Goal: Task Accomplishment & Management: Manage account settings

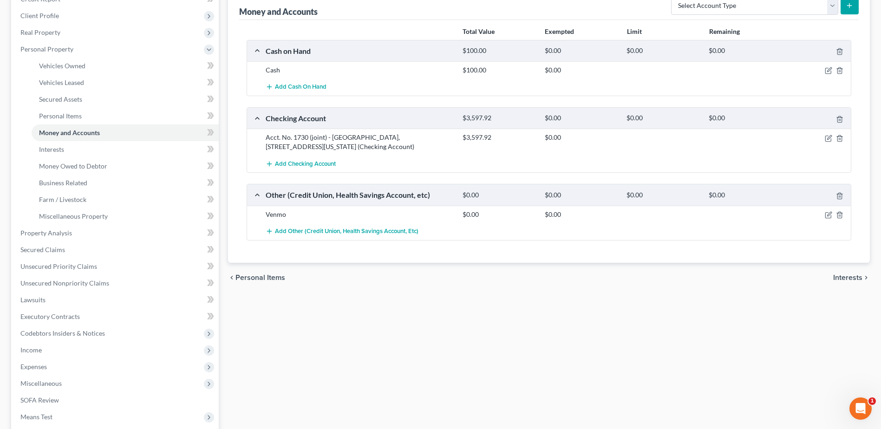
scroll to position [249, 0]
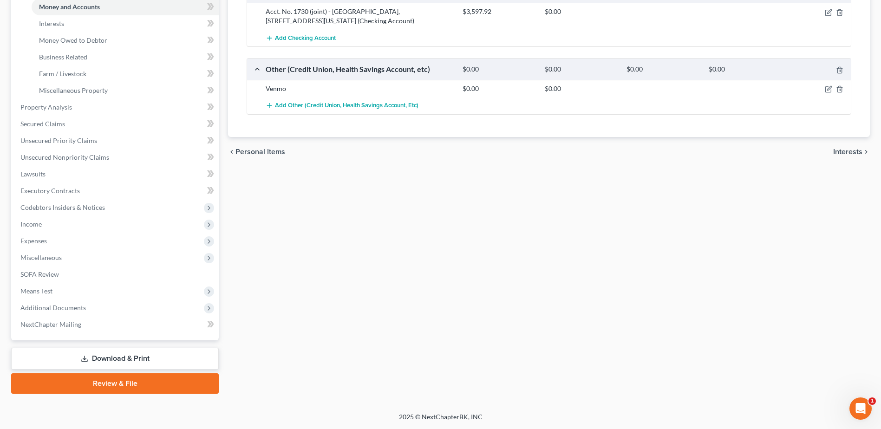
click at [166, 364] on link "Download & Print" at bounding box center [115, 359] width 208 height 22
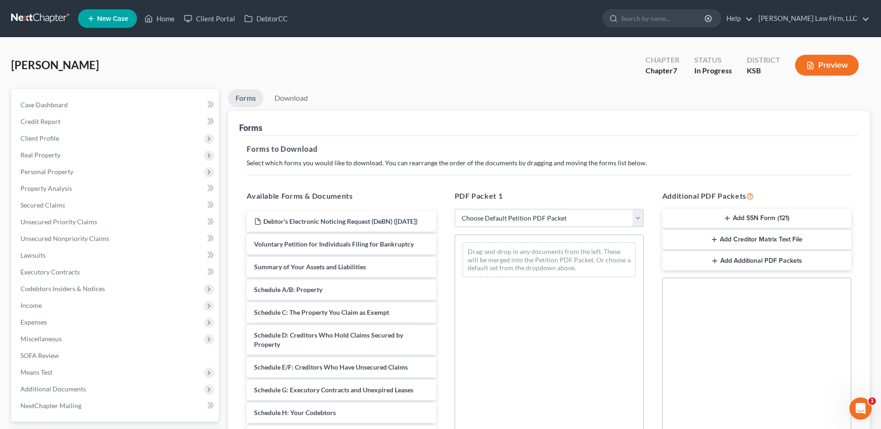
click at [640, 218] on select "Choose Default Petition PDF Packet Complete Bankruptcy Petition (all forms and …" at bounding box center [549, 218] width 189 height 19
select select "0"
click at [455, 209] on select "Choose Default Petition PDF Packet Complete Bankruptcy Petition (all forms and …" at bounding box center [549, 218] width 189 height 19
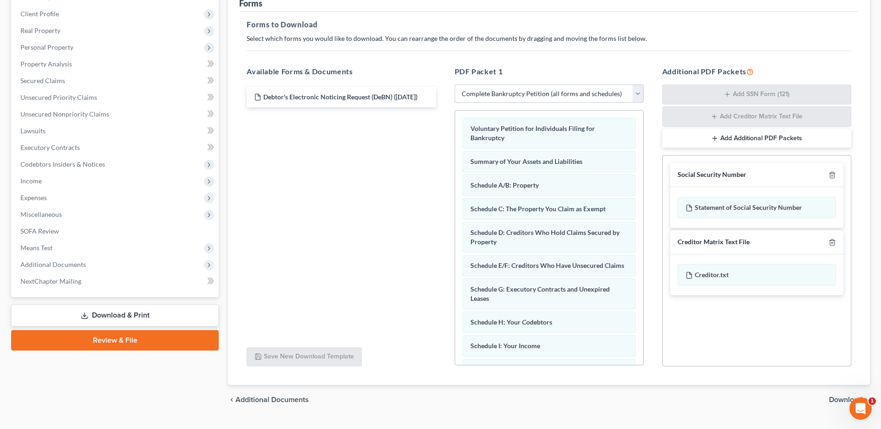
scroll to position [128, 0]
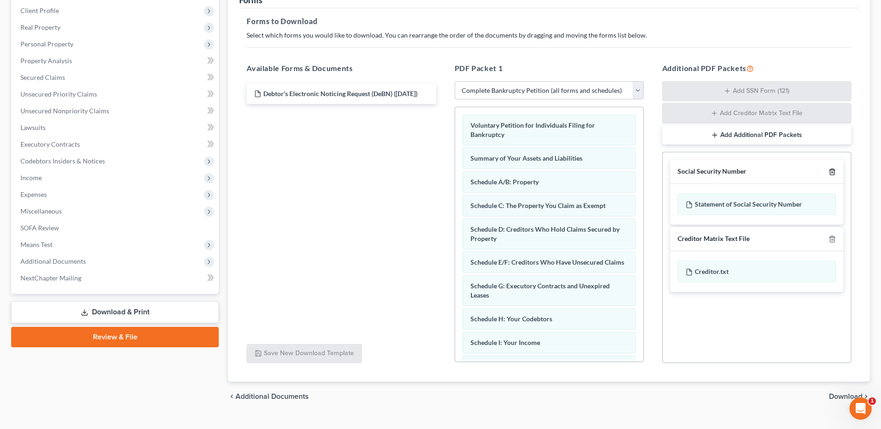
click at [829, 171] on icon "button" at bounding box center [832, 171] width 7 height 7
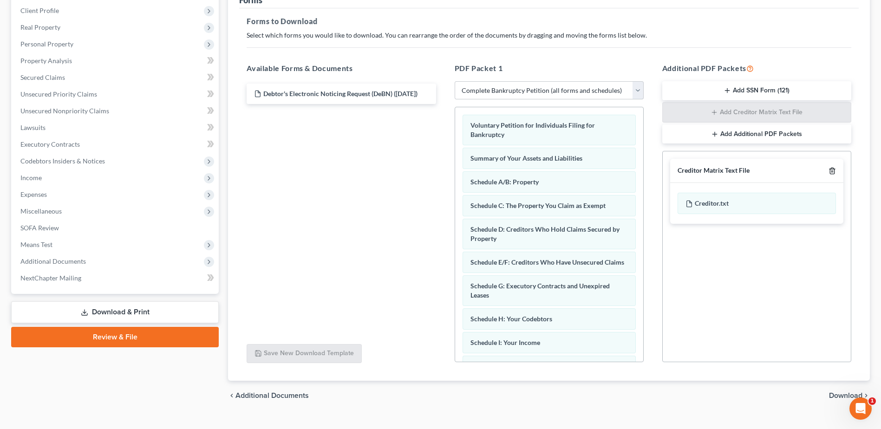
click at [833, 171] on line "button" at bounding box center [833, 172] width 0 height 2
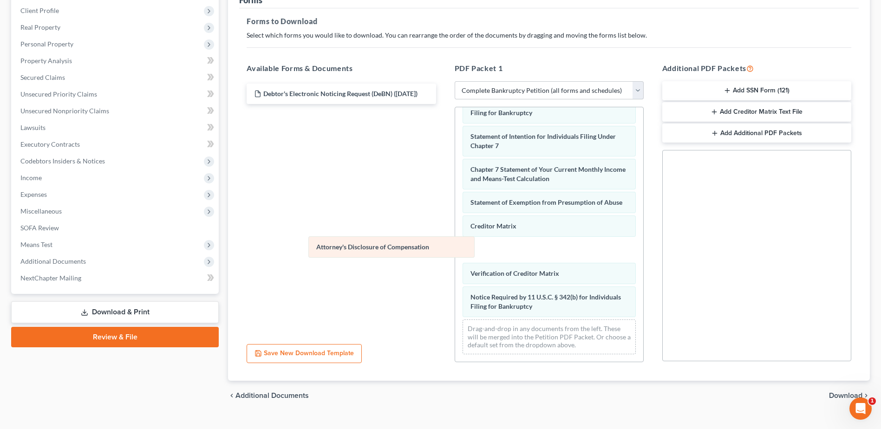
scroll to position [305, 0]
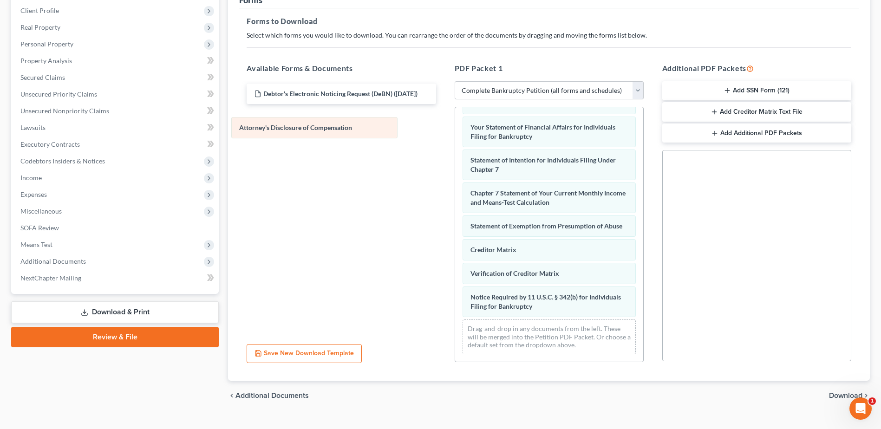
drag, startPoint x: 564, startPoint y: 306, endPoint x: 333, endPoint y: 127, distance: 291.7
click at [455, 127] on div "Attorney's Disclosure of Compensation Voluntary Petition for Individuals Filing…" at bounding box center [549, 91] width 188 height 541
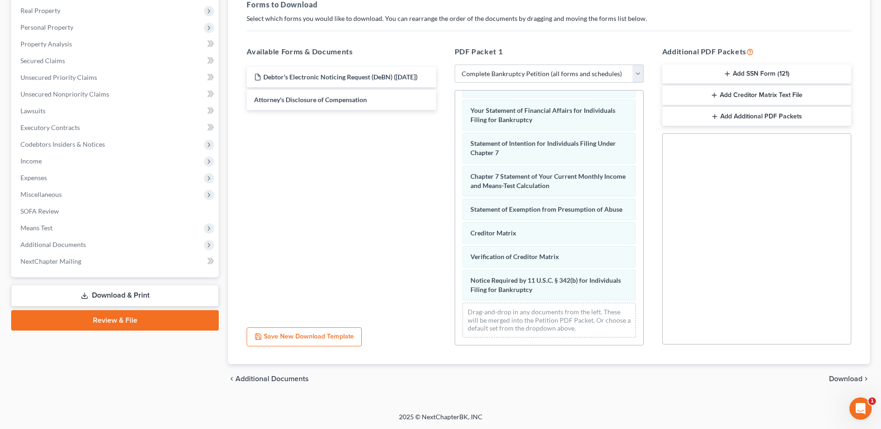
click at [839, 381] on span "Download" at bounding box center [845, 378] width 33 height 7
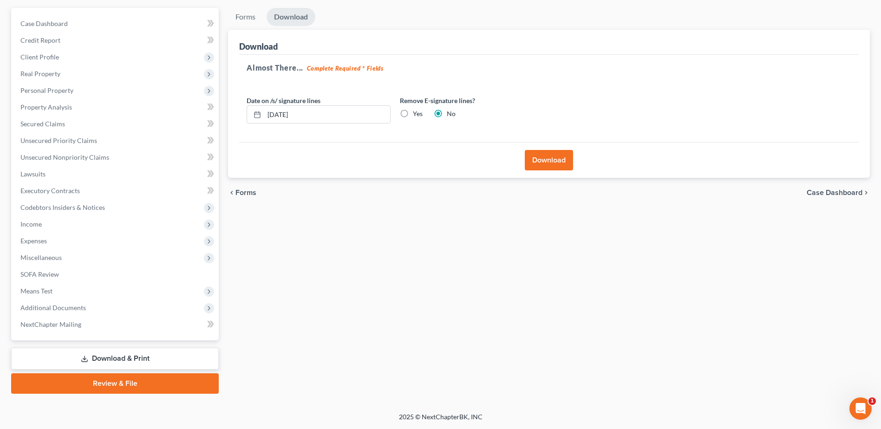
scroll to position [81, 0]
drag, startPoint x: 308, startPoint y: 115, endPoint x: 253, endPoint y: 114, distance: 54.8
click at [253, 114] on div "[DATE]" at bounding box center [319, 114] width 144 height 19
click at [413, 114] on label "Yes" at bounding box center [418, 113] width 10 height 9
click at [417, 114] on input "Yes" at bounding box center [420, 112] width 6 height 6
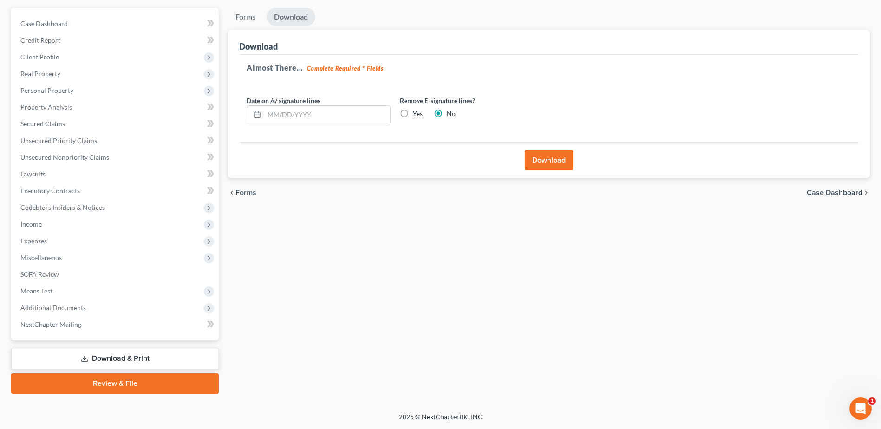
radio input "true"
radio input "false"
click at [549, 158] on button "Download" at bounding box center [549, 160] width 48 height 20
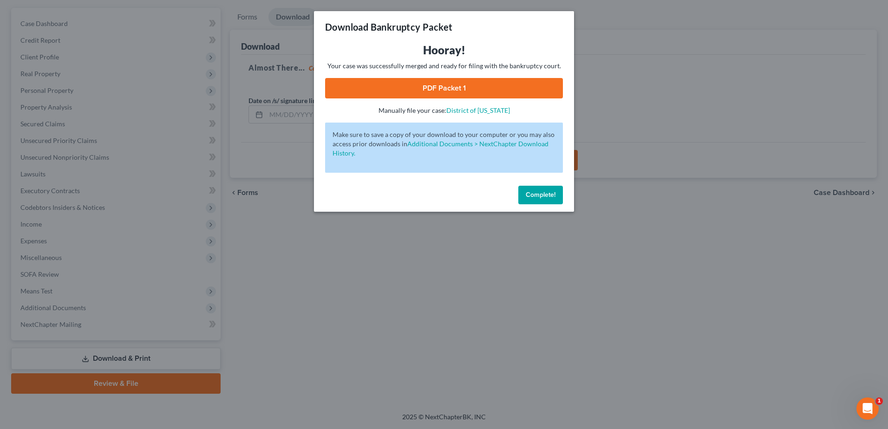
click at [473, 85] on link "PDF Packet 1" at bounding box center [444, 88] width 238 height 20
click at [542, 197] on span "Complete!" at bounding box center [541, 195] width 30 height 8
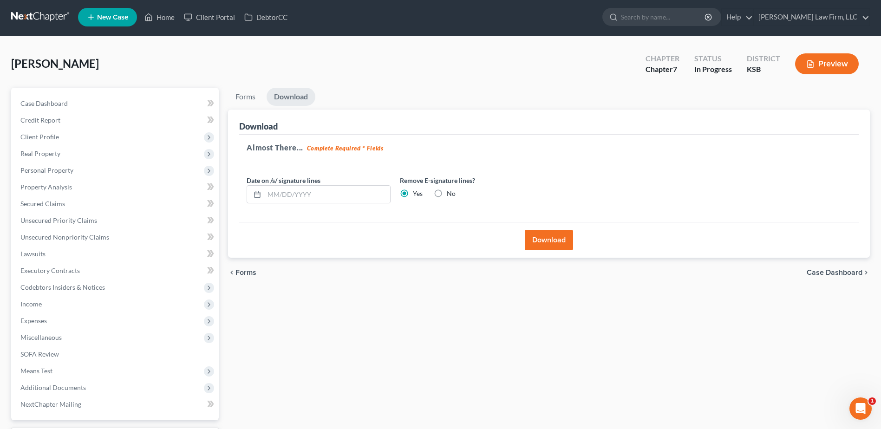
scroll to position [0, 0]
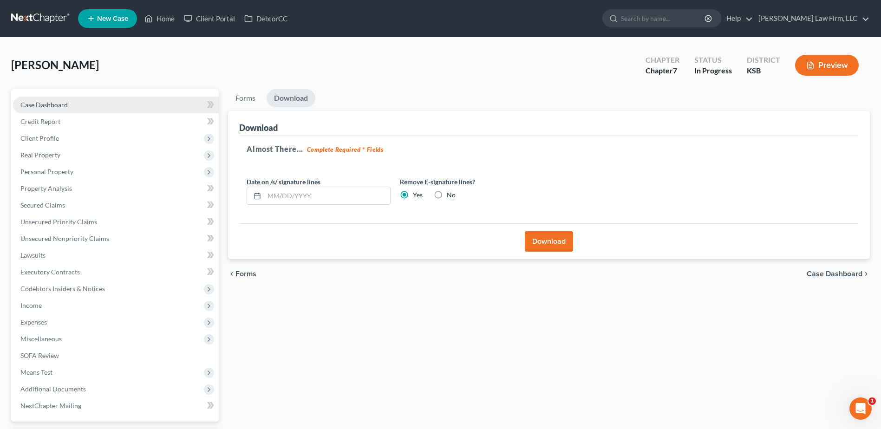
click at [57, 102] on span "Case Dashboard" at bounding box center [43, 105] width 47 height 8
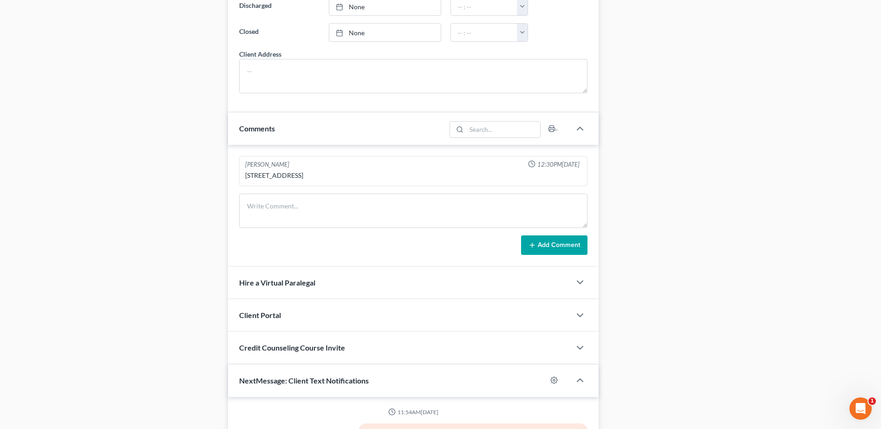
scroll to position [809, 0]
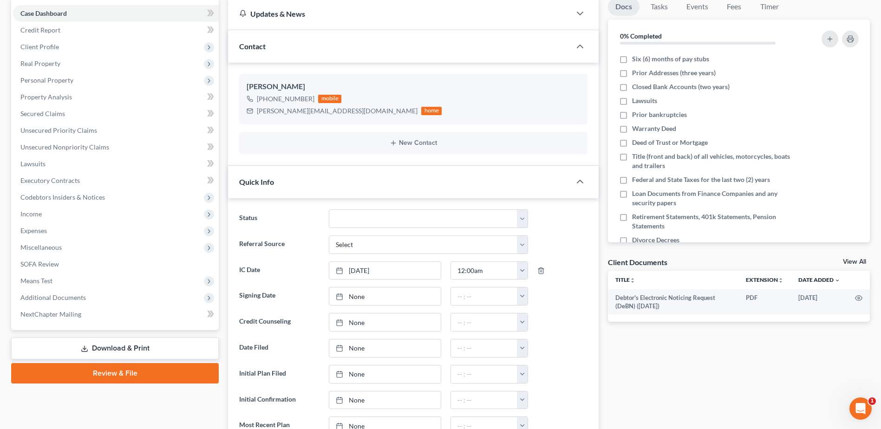
scroll to position [89, 0]
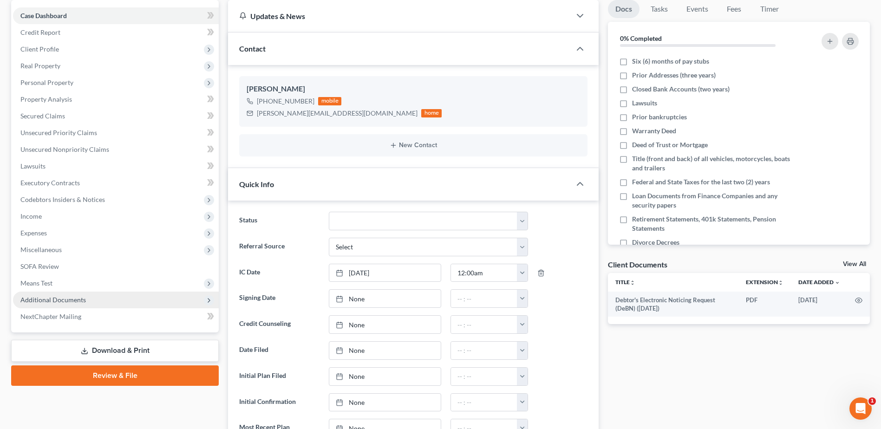
click at [62, 303] on span "Additional Documents" at bounding box center [53, 300] width 66 height 8
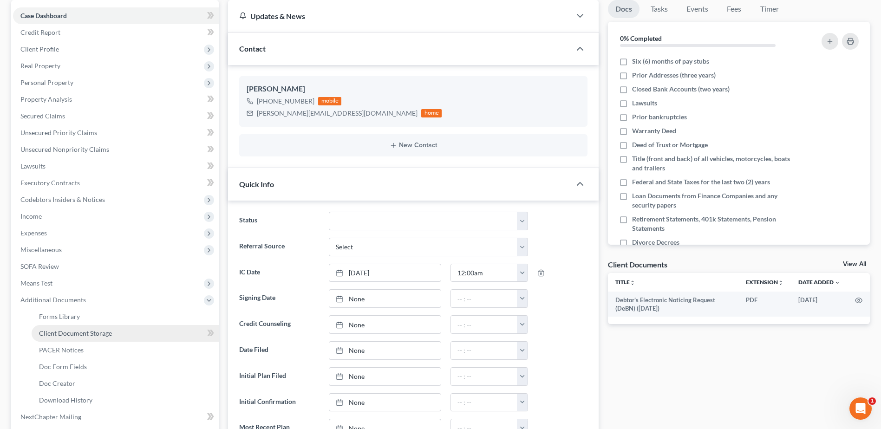
click at [90, 332] on span "Client Document Storage" at bounding box center [75, 333] width 73 height 8
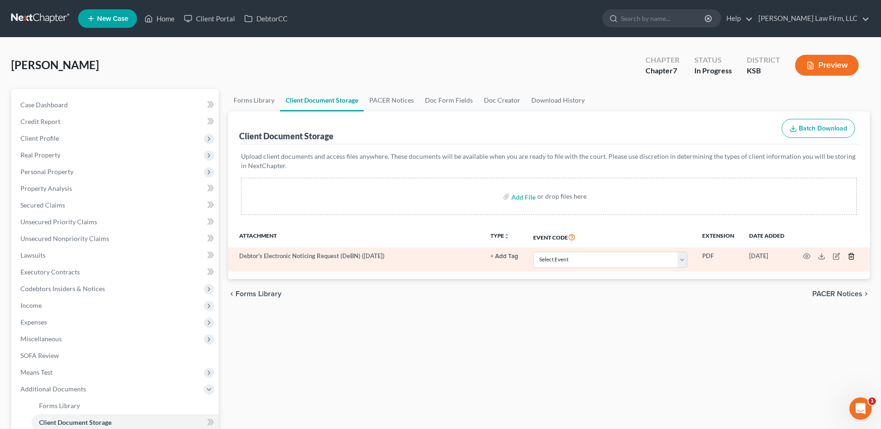
click at [851, 255] on polyline "button" at bounding box center [852, 255] width 6 height 0
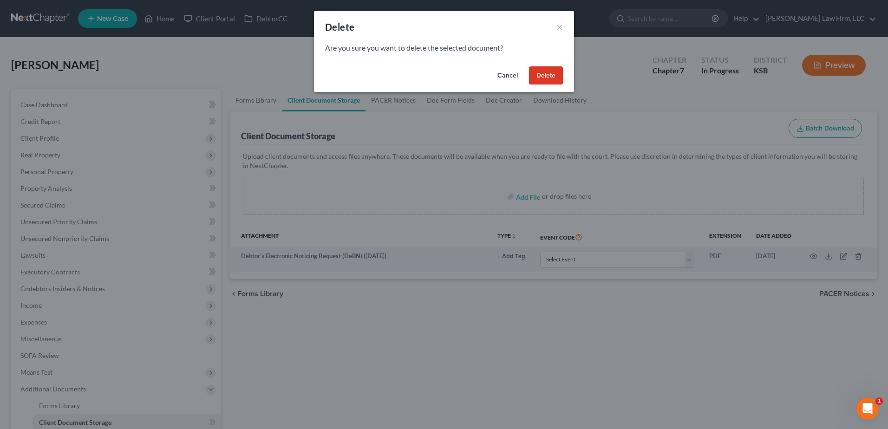
click at [549, 78] on button "Delete" at bounding box center [546, 75] width 34 height 19
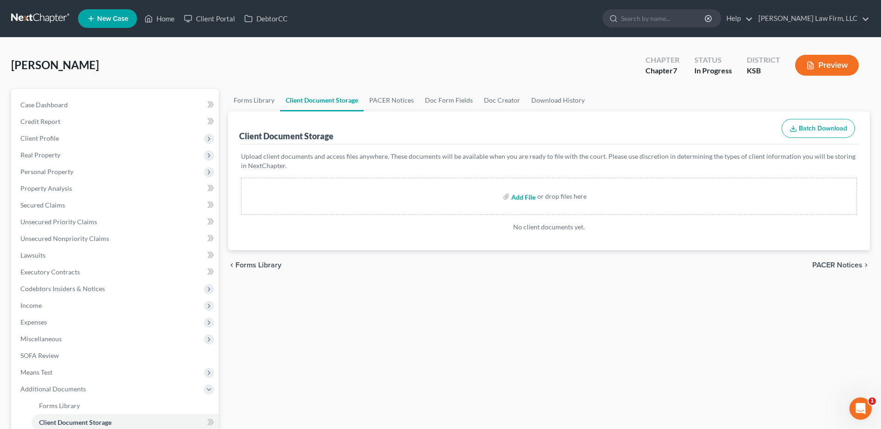
click at [520, 199] on input "file" at bounding box center [523, 196] width 22 height 17
type input "C:\fakepath\[DATE] - CCC Certificate.pdf"
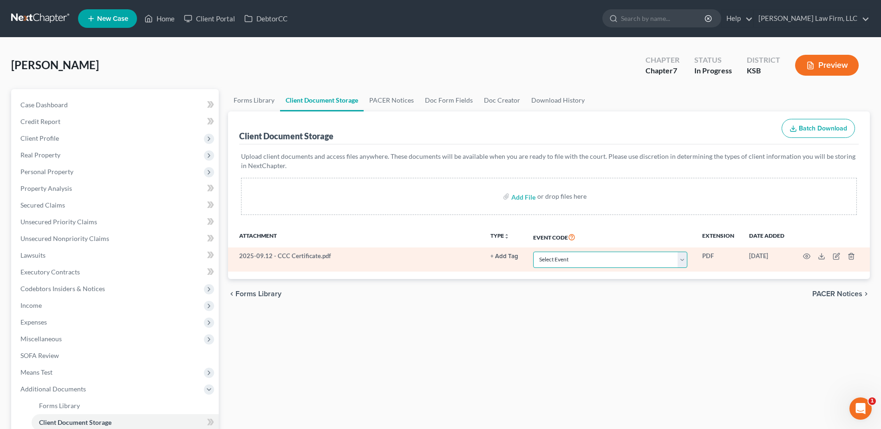
click at [685, 264] on select "Select Event Certificate of Credit Counseling Chapter 13 Plan DeBN Request Form…" at bounding box center [610, 260] width 154 height 16
select select "0"
click at [536, 252] on select "Select Event Certificate of Credit Counseling Chapter 13 Plan DeBN Request Form…" at bounding box center [610, 260] width 154 height 16
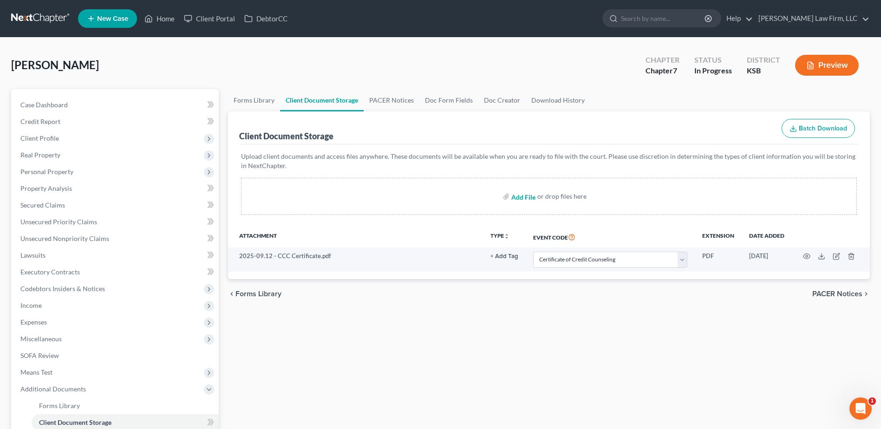
click at [518, 197] on input "file" at bounding box center [523, 196] width 22 height 17
type input "C:\fakepath\Paystubs - NF Spouse.pdf"
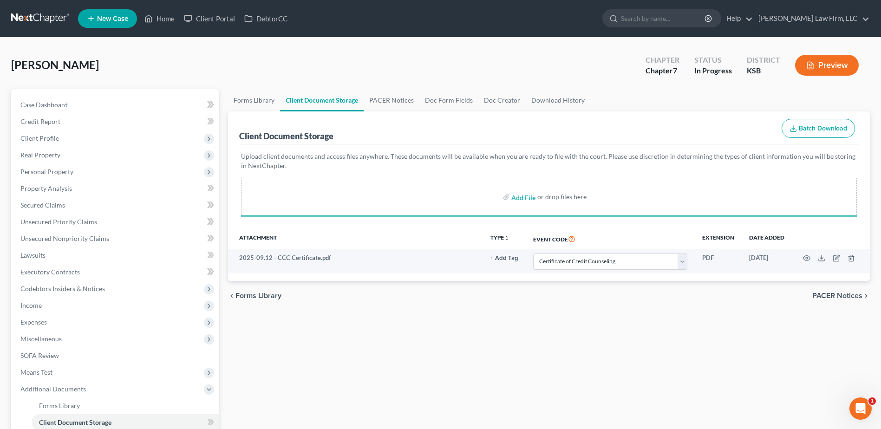
select select "0"
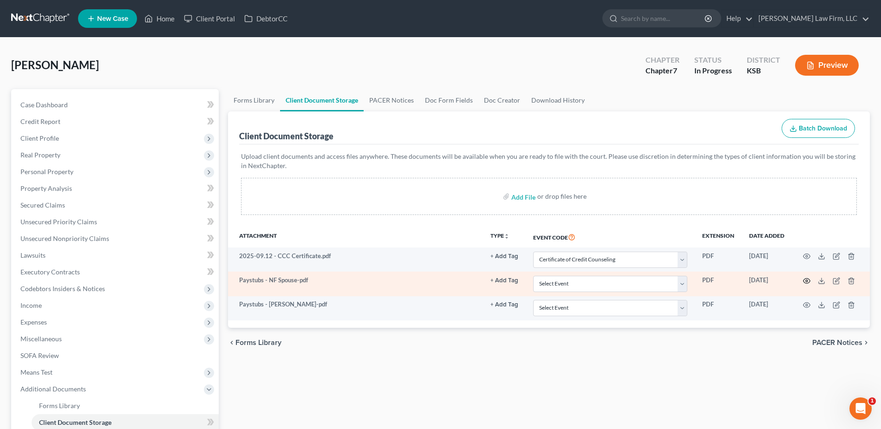
click at [808, 282] on icon "button" at bounding box center [806, 280] width 7 height 7
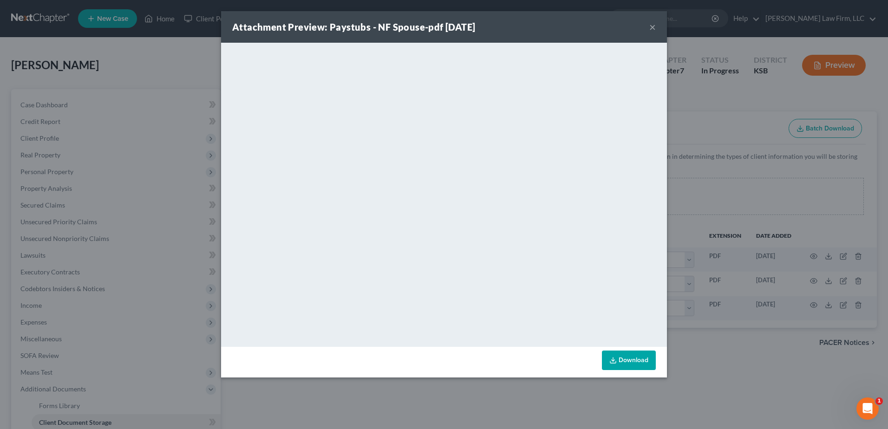
click at [652, 28] on button "×" at bounding box center [653, 26] width 7 height 11
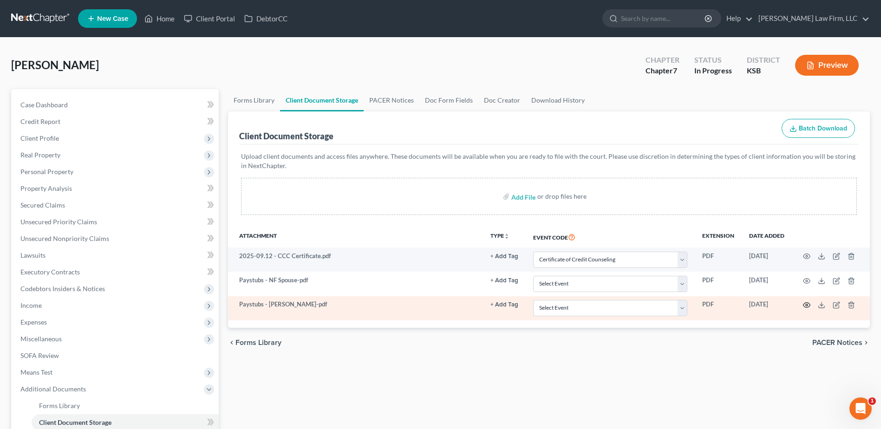
click at [807, 306] on circle "button" at bounding box center [807, 305] width 2 height 2
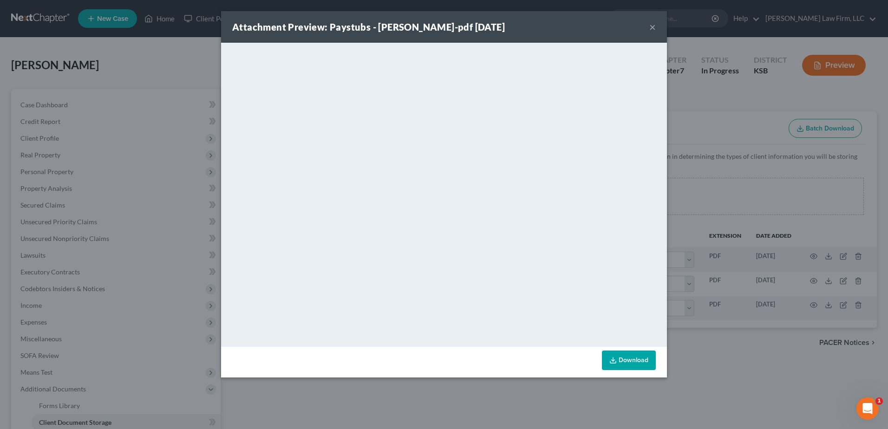
click at [657, 24] on div "Attachment Preview: Paystubs - [PERSON_NAME]-pdf [DATE] ×" at bounding box center [444, 27] width 446 height 32
click at [652, 27] on button "×" at bounding box center [653, 26] width 7 height 11
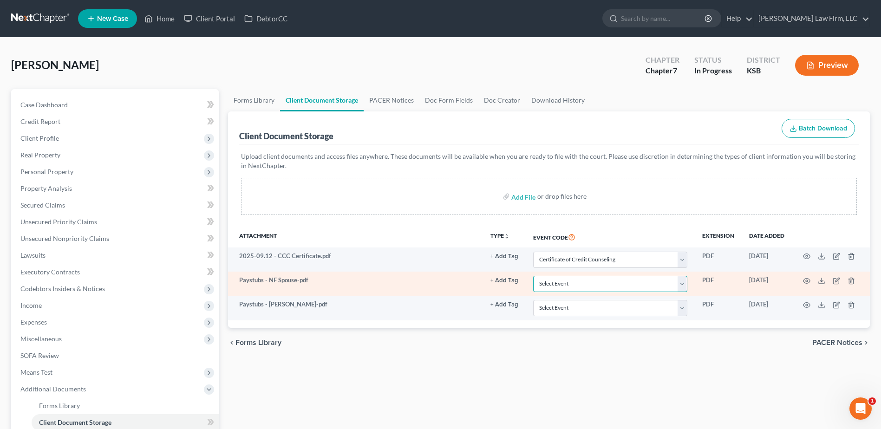
click at [681, 279] on select "Select Event Certificate of Credit Counseling Chapter 13 Plan DeBN Request Form…" at bounding box center [610, 284] width 154 height 16
select select "4"
click at [536, 276] on select "Select Event Certificate of Credit Counseling Chapter 13 Plan DeBN Request Form…" at bounding box center [610, 284] width 154 height 16
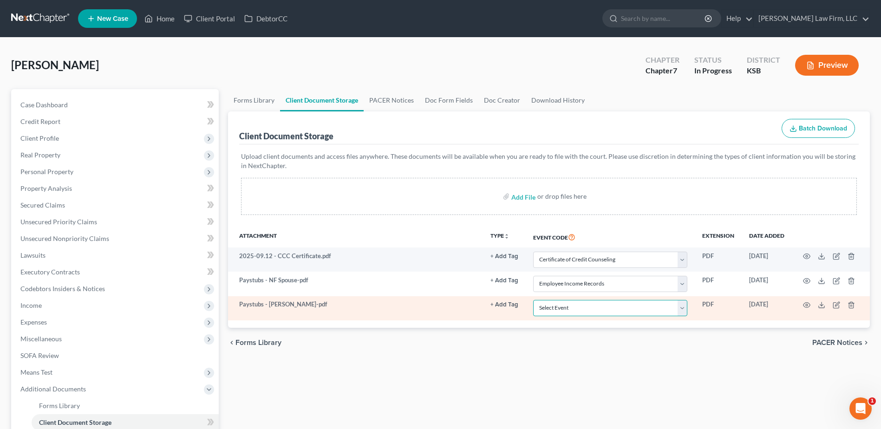
click at [686, 305] on select "Select Event Certificate of Credit Counseling Chapter 13 Plan DeBN Request Form…" at bounding box center [610, 308] width 154 height 16
select select "4"
click at [536, 300] on select "Select Event Certificate of Credit Counseling Chapter 13 Plan DeBN Request Form…" at bounding box center [610, 308] width 154 height 16
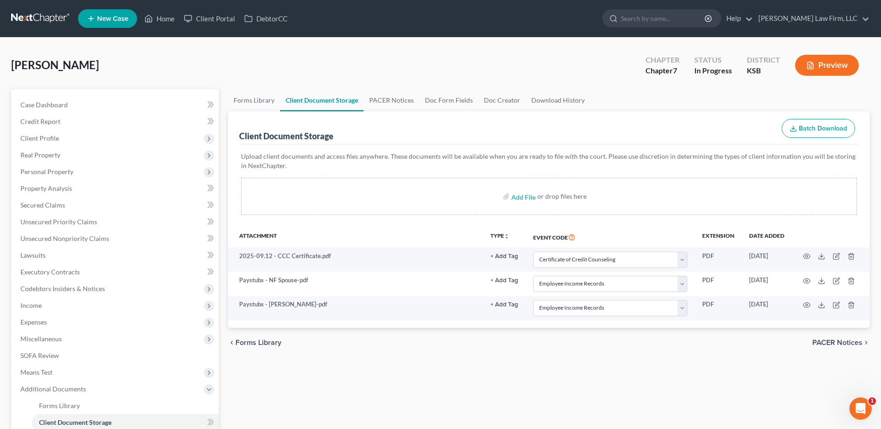
click at [611, 387] on div "Forms Library Client Document Storage PACER Notices Doc Form Fields Doc Creator…" at bounding box center [548, 332] width 651 height 486
drag, startPoint x: 43, startPoint y: 106, endPoint x: 53, endPoint y: 108, distance: 9.9
click at [43, 106] on span "Case Dashboard" at bounding box center [43, 105] width 47 height 8
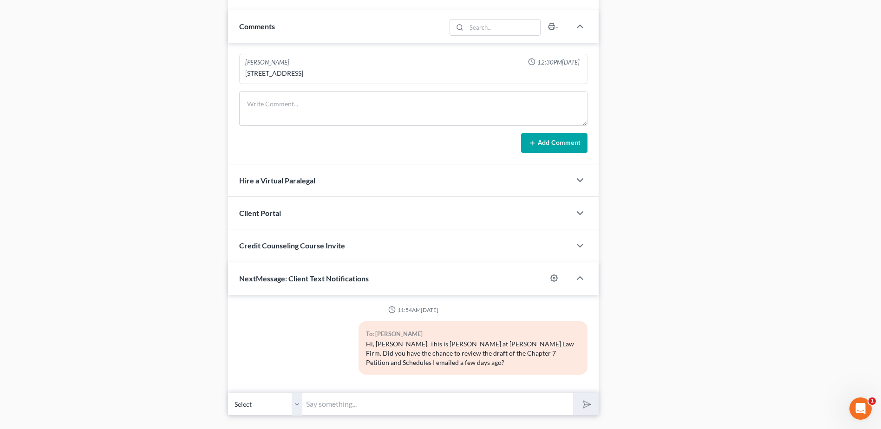
scroll to position [809, 0]
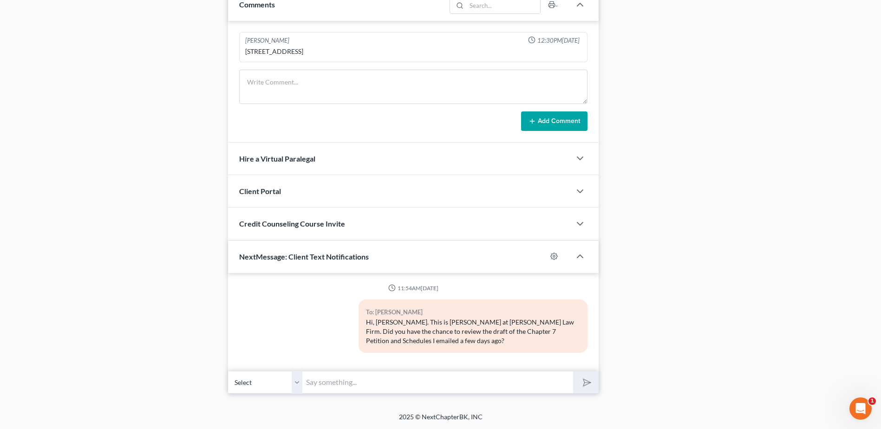
click at [350, 381] on input "text" at bounding box center [437, 382] width 271 height 23
drag, startPoint x: 334, startPoint y: 382, endPoint x: 394, endPoint y: 399, distance: 63.1
click at [358, 387] on input "Hi [PERSON_NAME], You should have received an Adobe e-signature request - [PERS…" at bounding box center [437, 382] width 271 height 23
click at [551, 386] on input "Hi [PERSON_NAME]. You should have received an Adobe e-signature request - [PERS…" at bounding box center [437, 382] width 271 height 23
type input "Hi [PERSON_NAME]. You should have received an Adobe e-signature request - [PERS…"
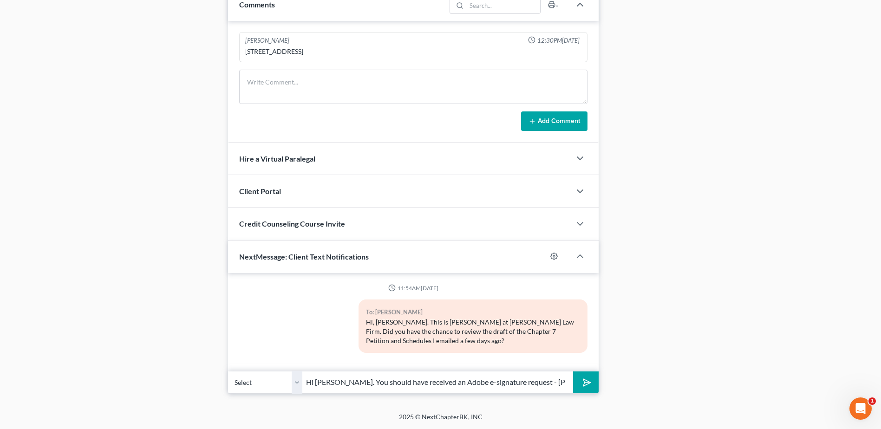
click at [586, 381] on icon "submit" at bounding box center [585, 382] width 13 height 13
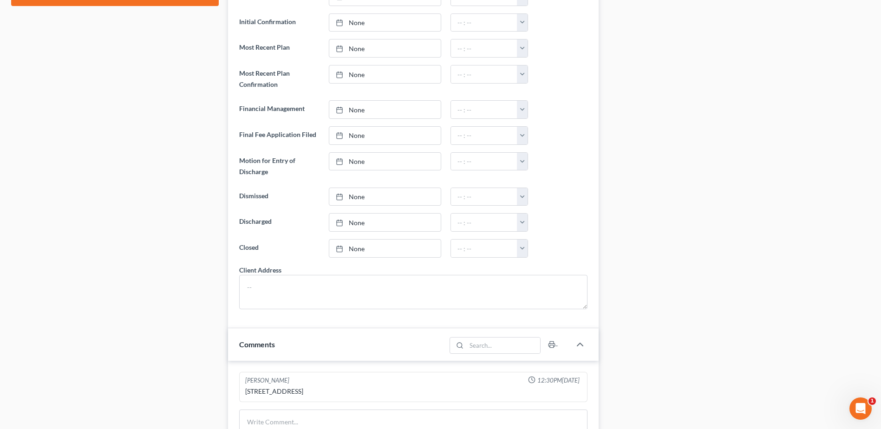
scroll to position [426, 0]
